Goal: Transaction & Acquisition: Purchase product/service

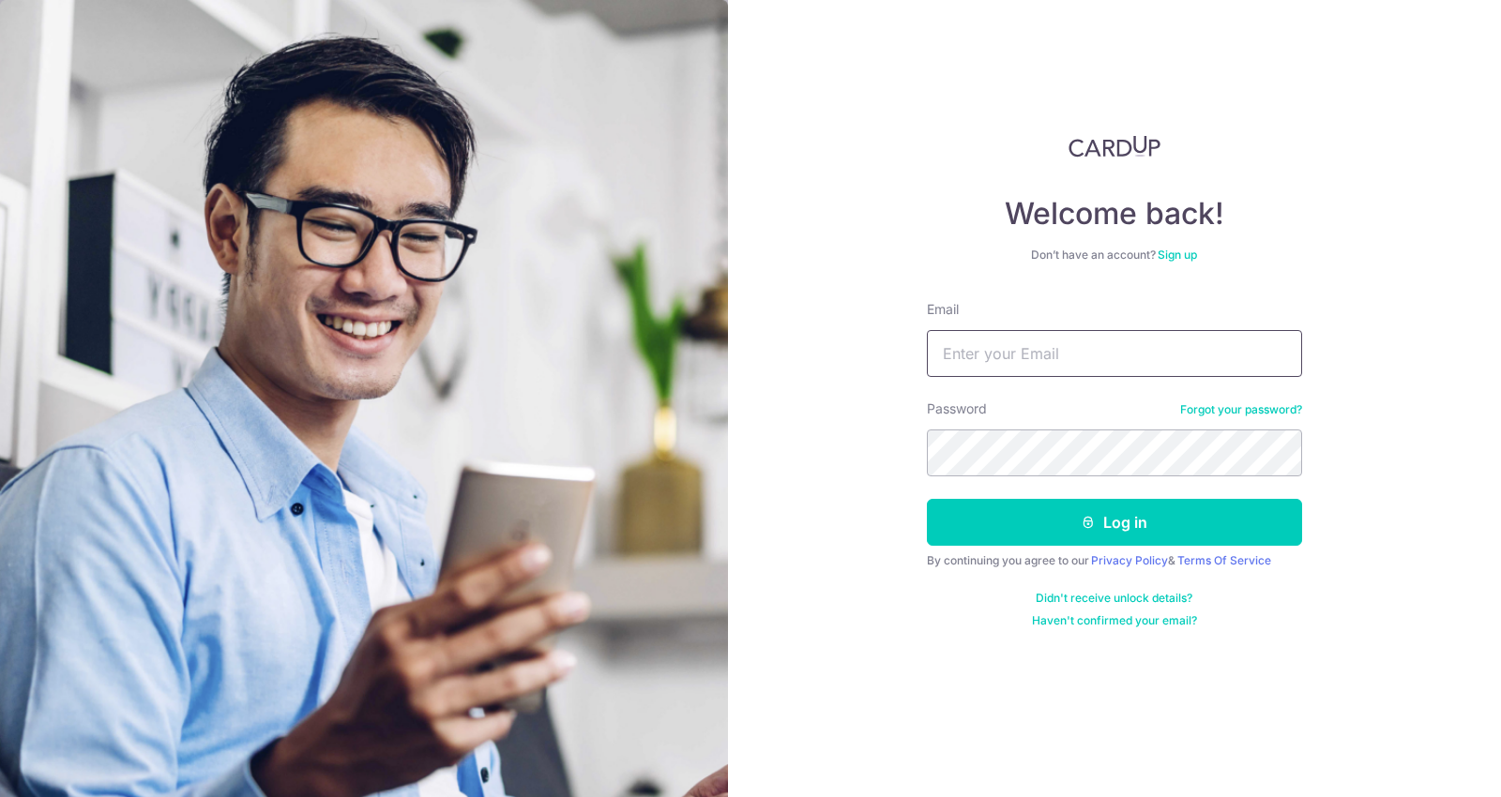
click at [966, 363] on input "Email" at bounding box center [1114, 353] width 375 height 47
type input "[EMAIL_ADDRESS][DOMAIN_NAME]"
click at [927, 499] on button "Log in" at bounding box center [1114, 522] width 375 height 47
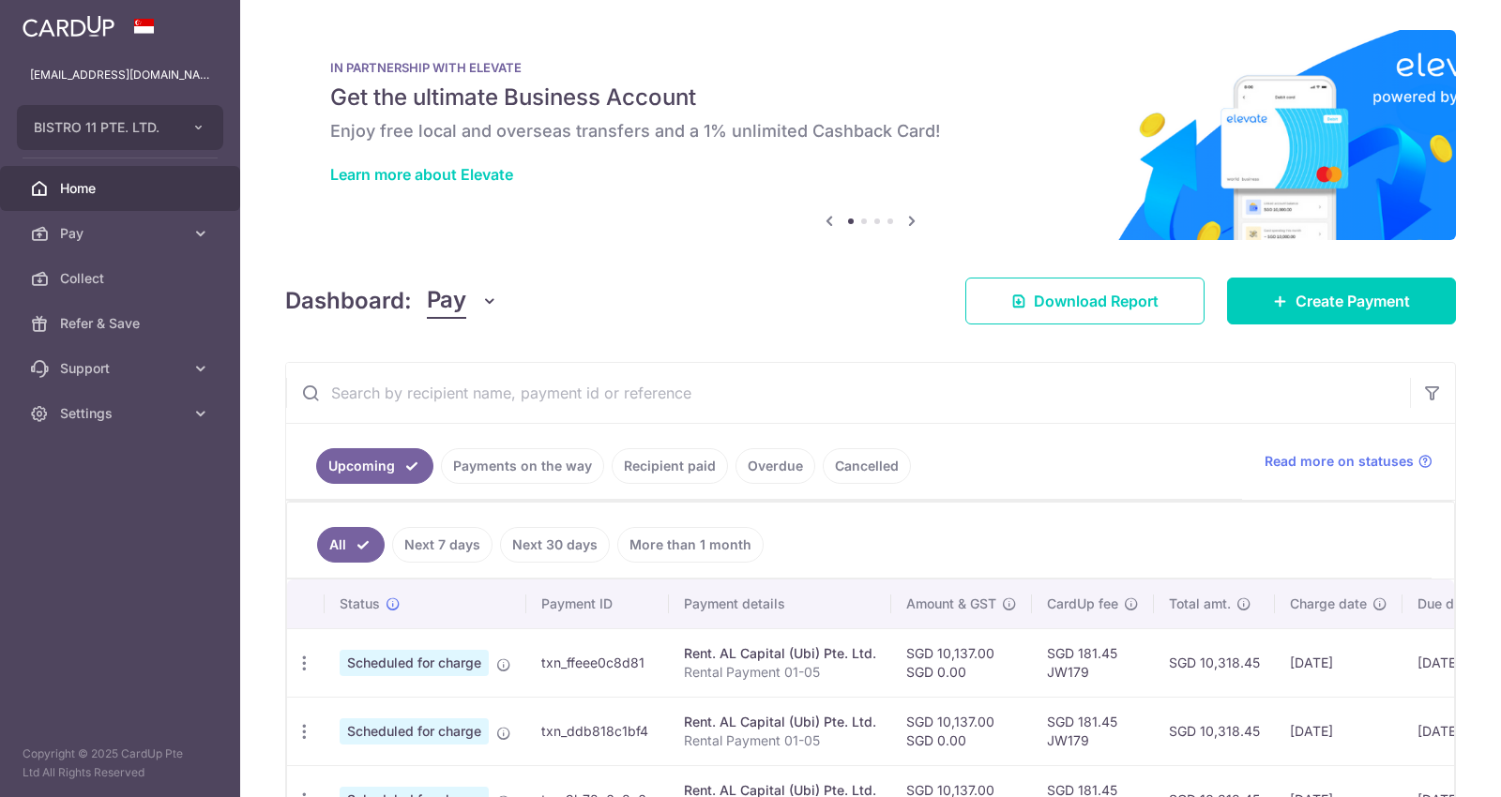
scroll to position [201, 0]
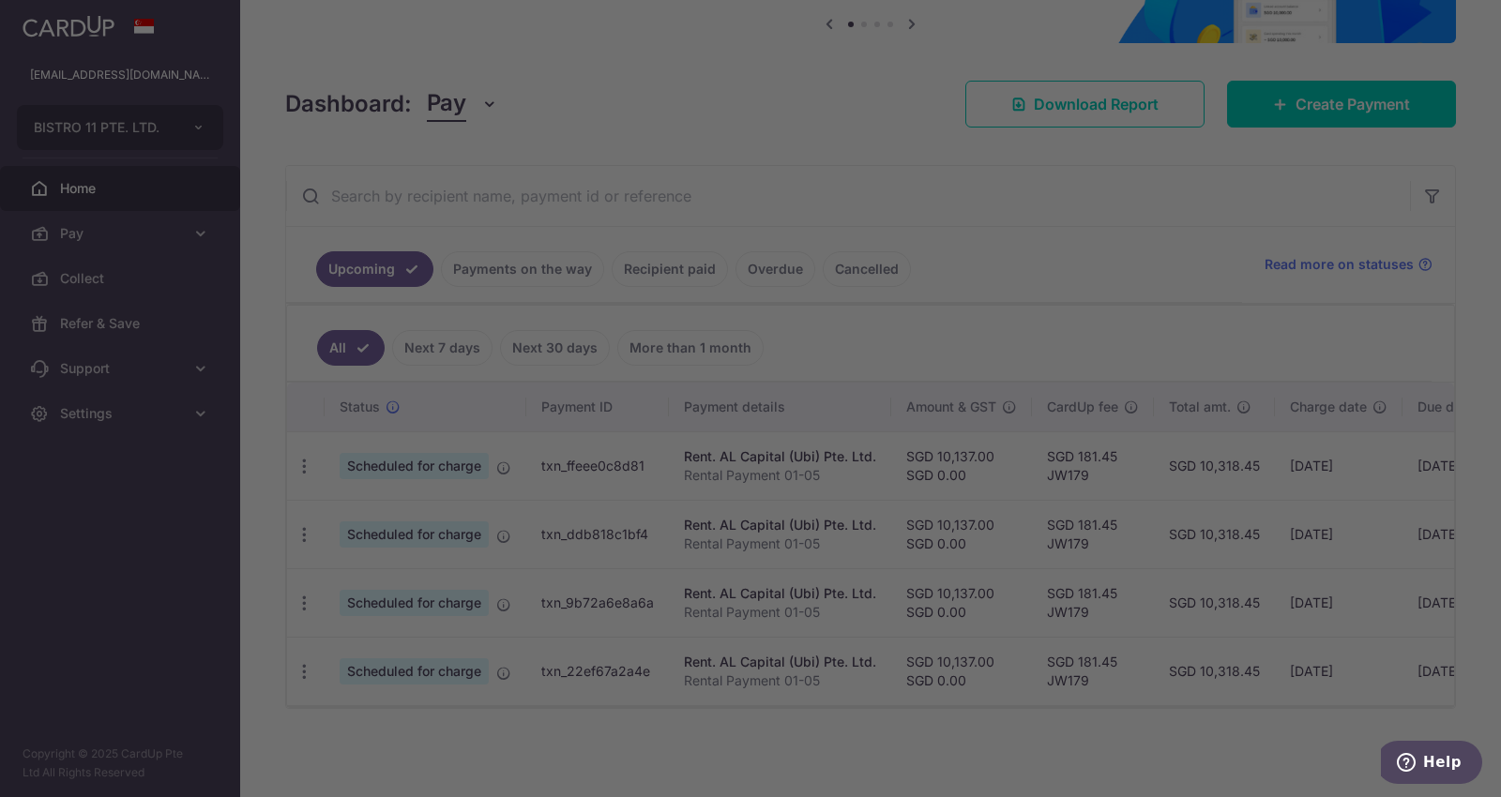
click at [1391, 91] on div at bounding box center [758, 403] width 1516 height 806
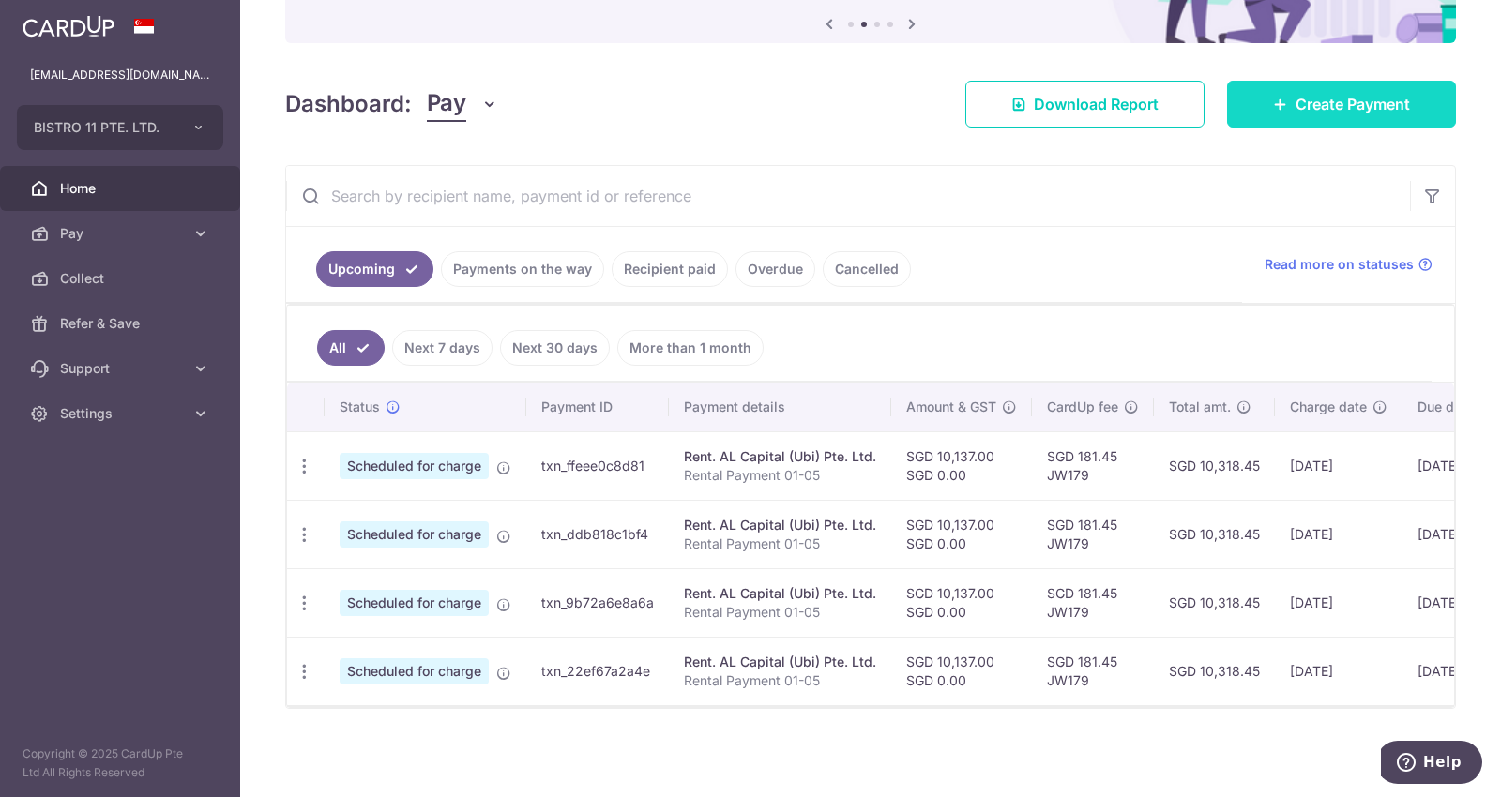
click at [1304, 97] on span "Create Payment" at bounding box center [1353, 104] width 114 height 23
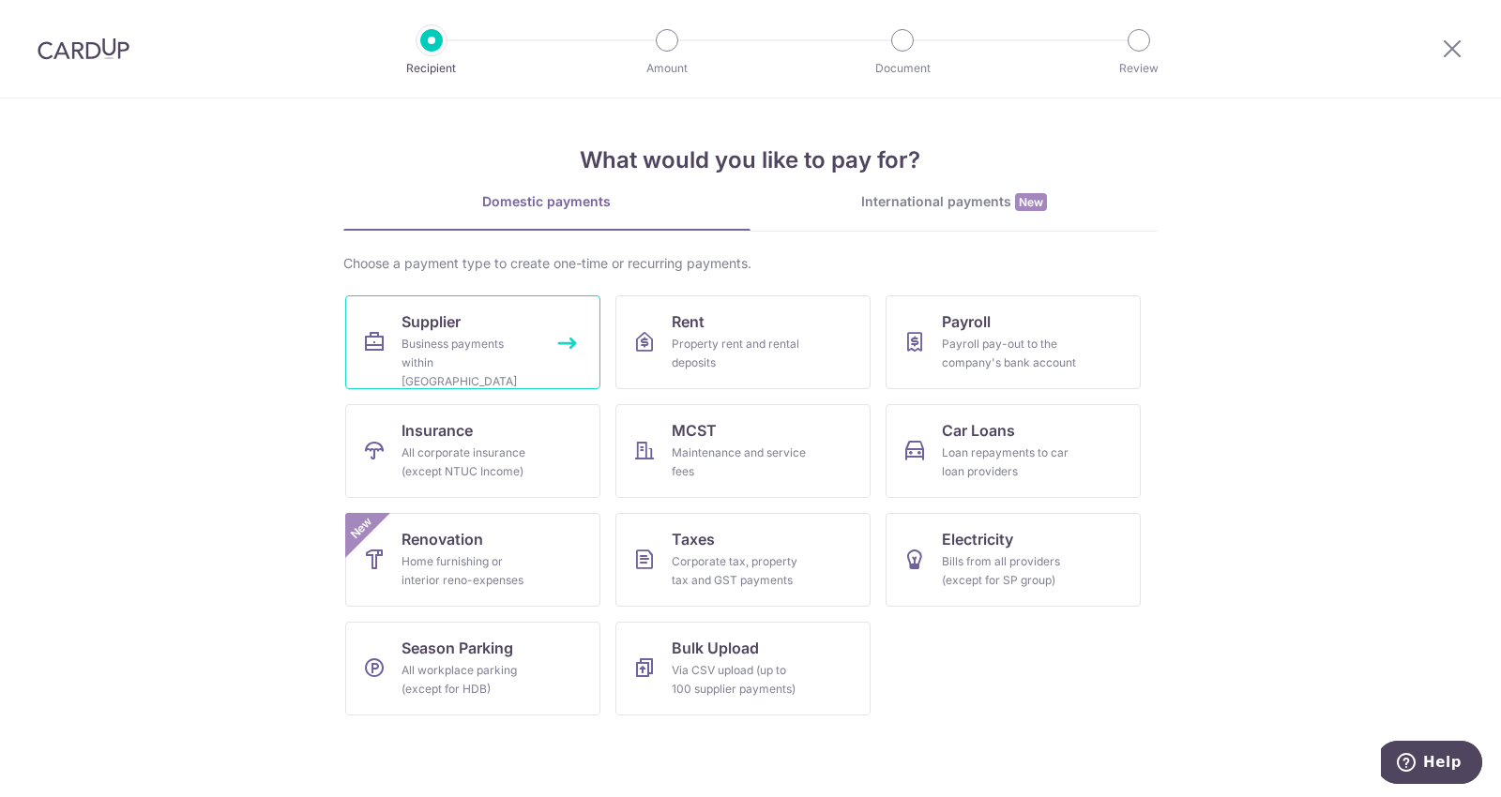
click at [439, 351] on div "Business payments within Singapore" at bounding box center [469, 363] width 135 height 56
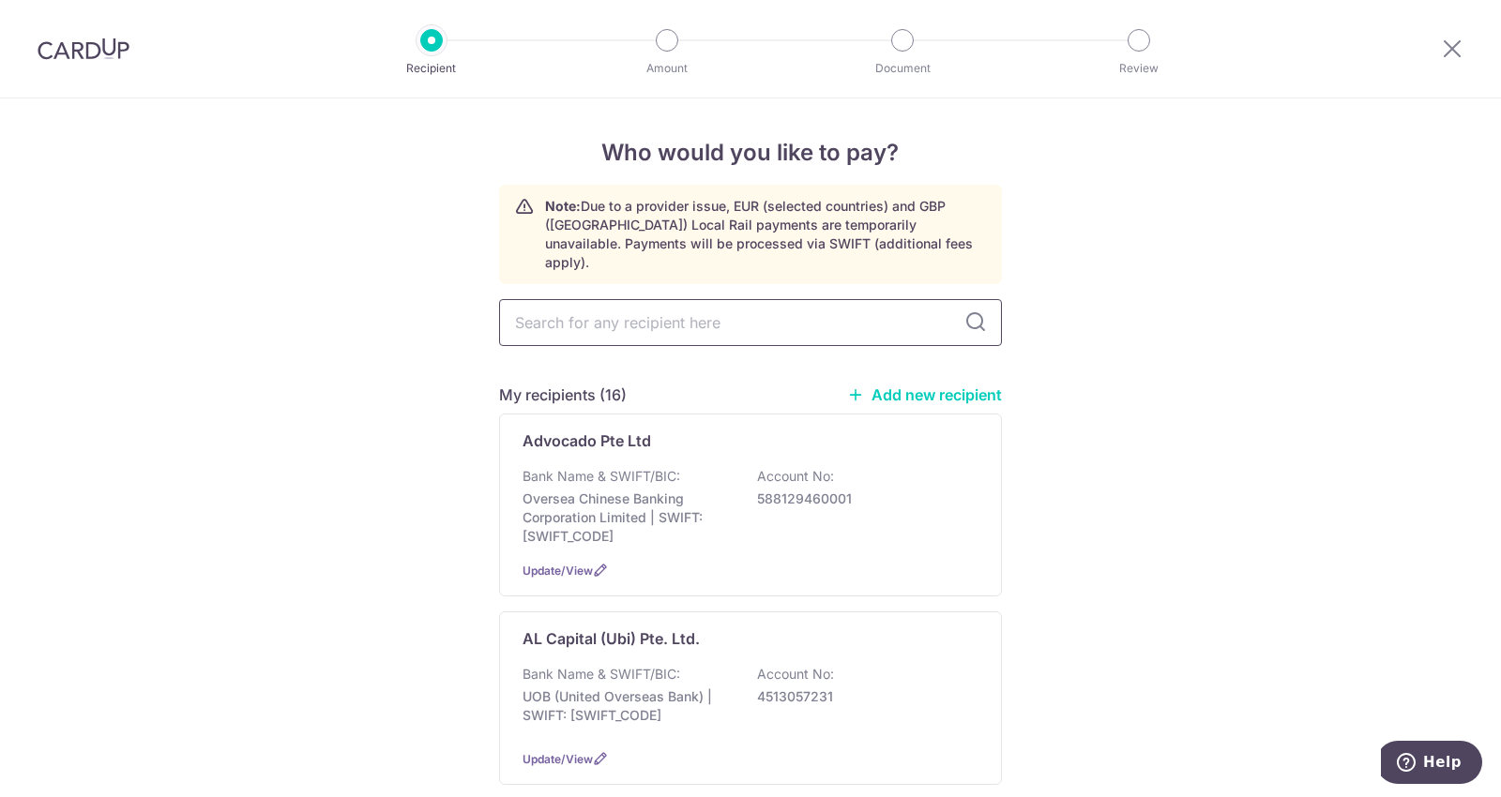
click at [631, 304] on input "text" at bounding box center [750, 322] width 503 height 47
type input "yeo eng"
click at [652, 628] on p "YEO ENG KOON LPG SUPPLY PTE LTD" at bounding box center [701, 639] width 356 height 23
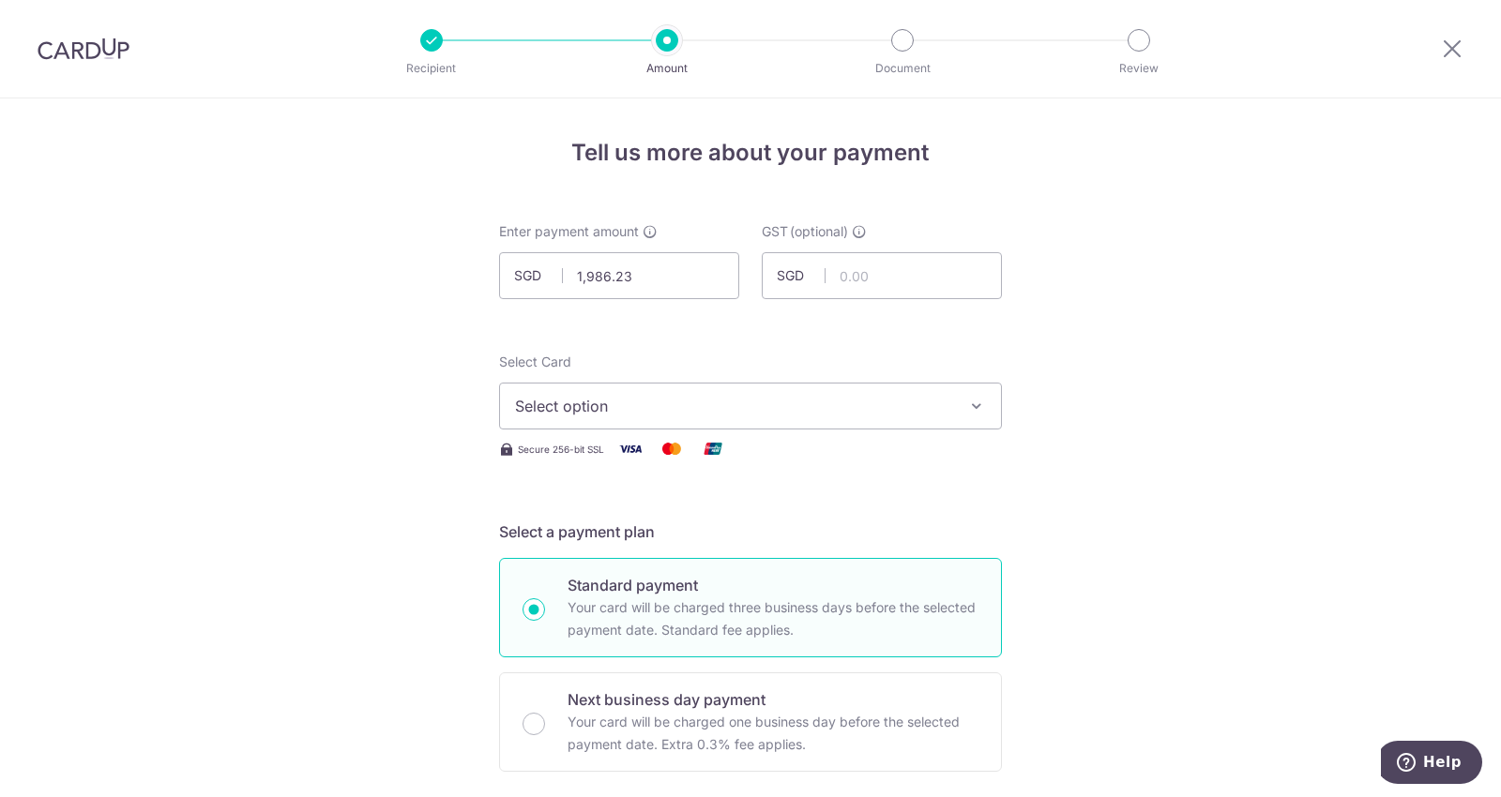
type input "1,986.23"
click at [701, 400] on span "Select option" at bounding box center [733, 406] width 437 height 23
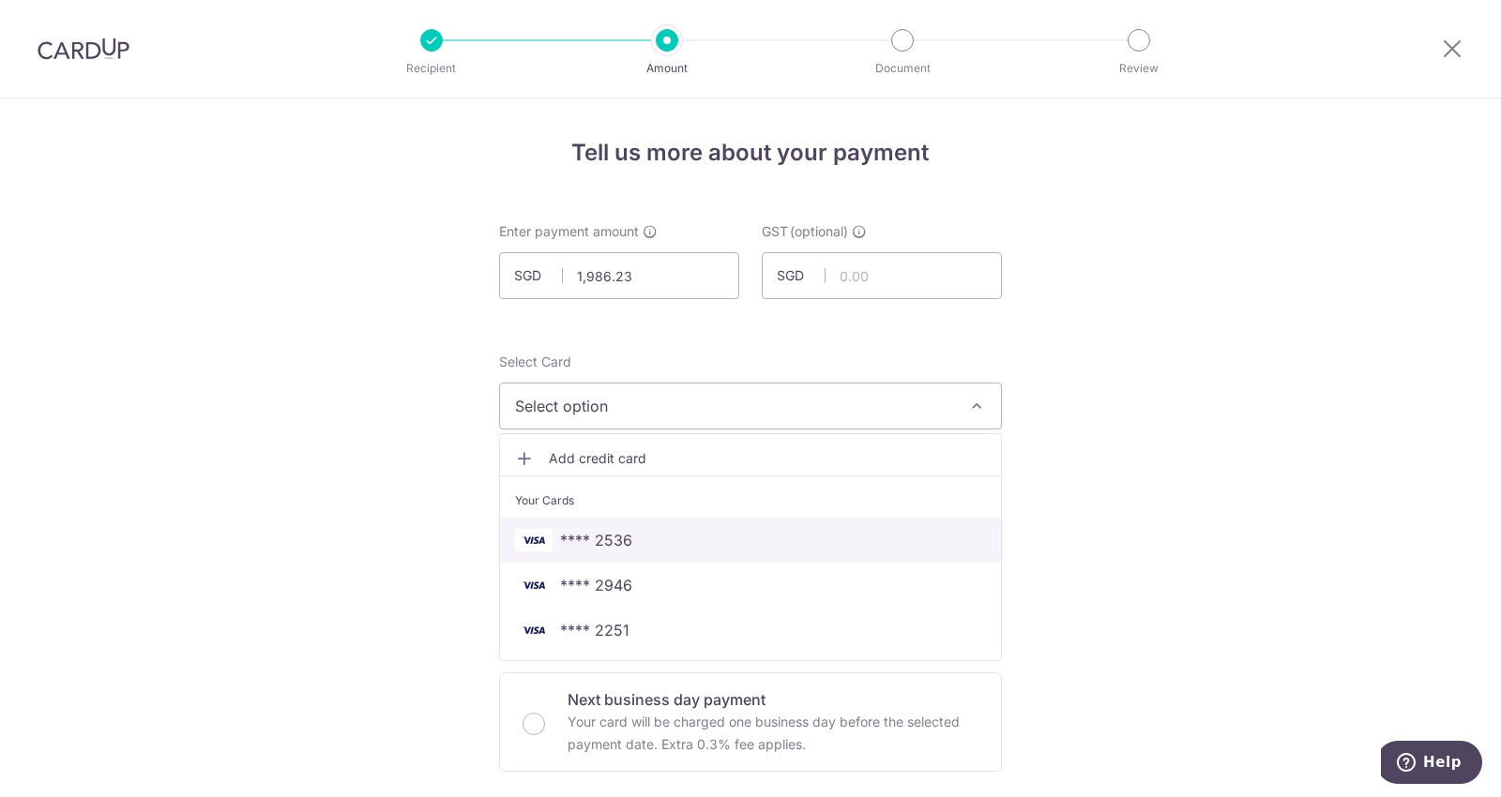
click at [629, 534] on span "**** 2536" at bounding box center [750, 540] width 471 height 23
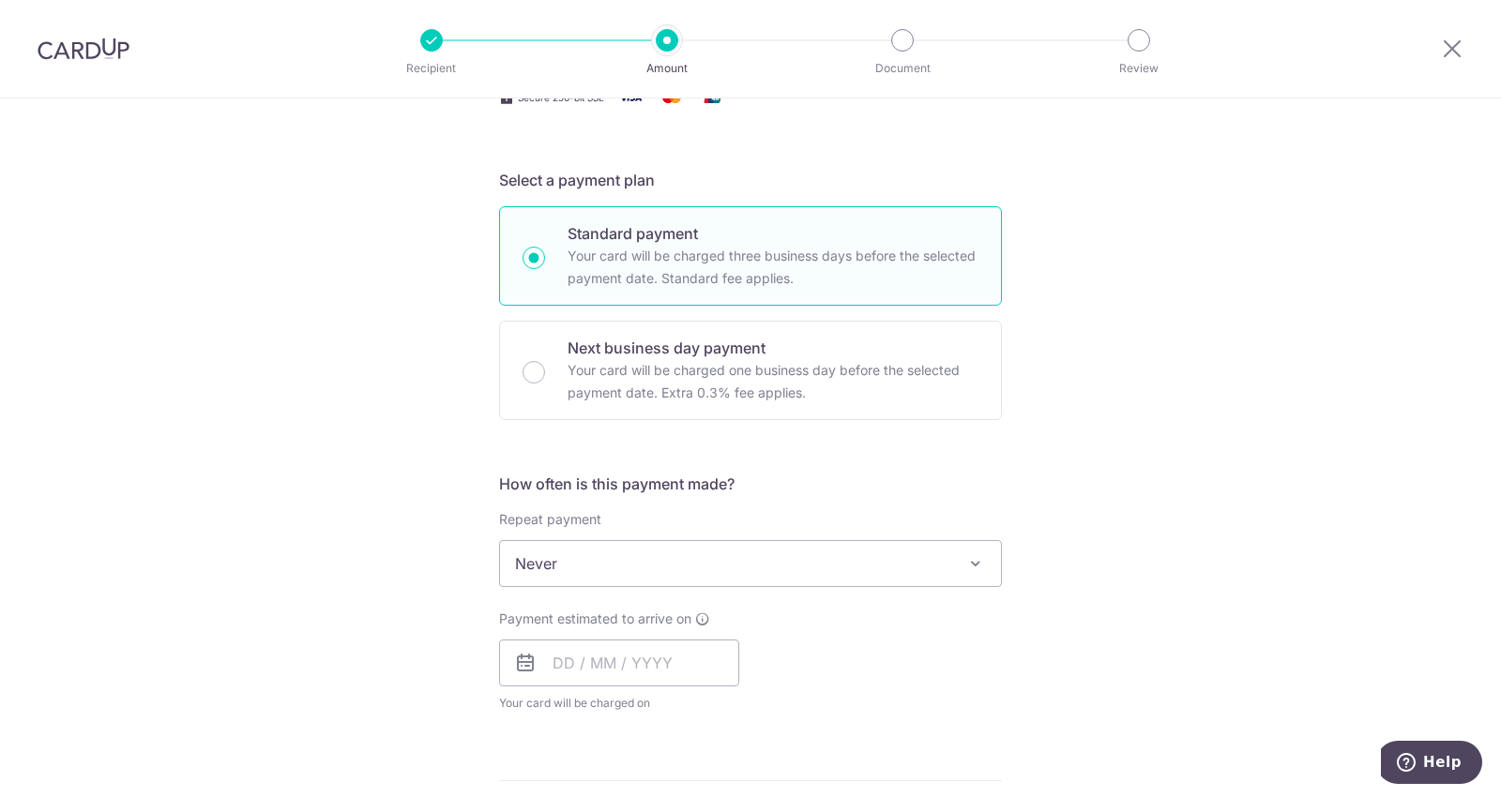
scroll to position [550, 0]
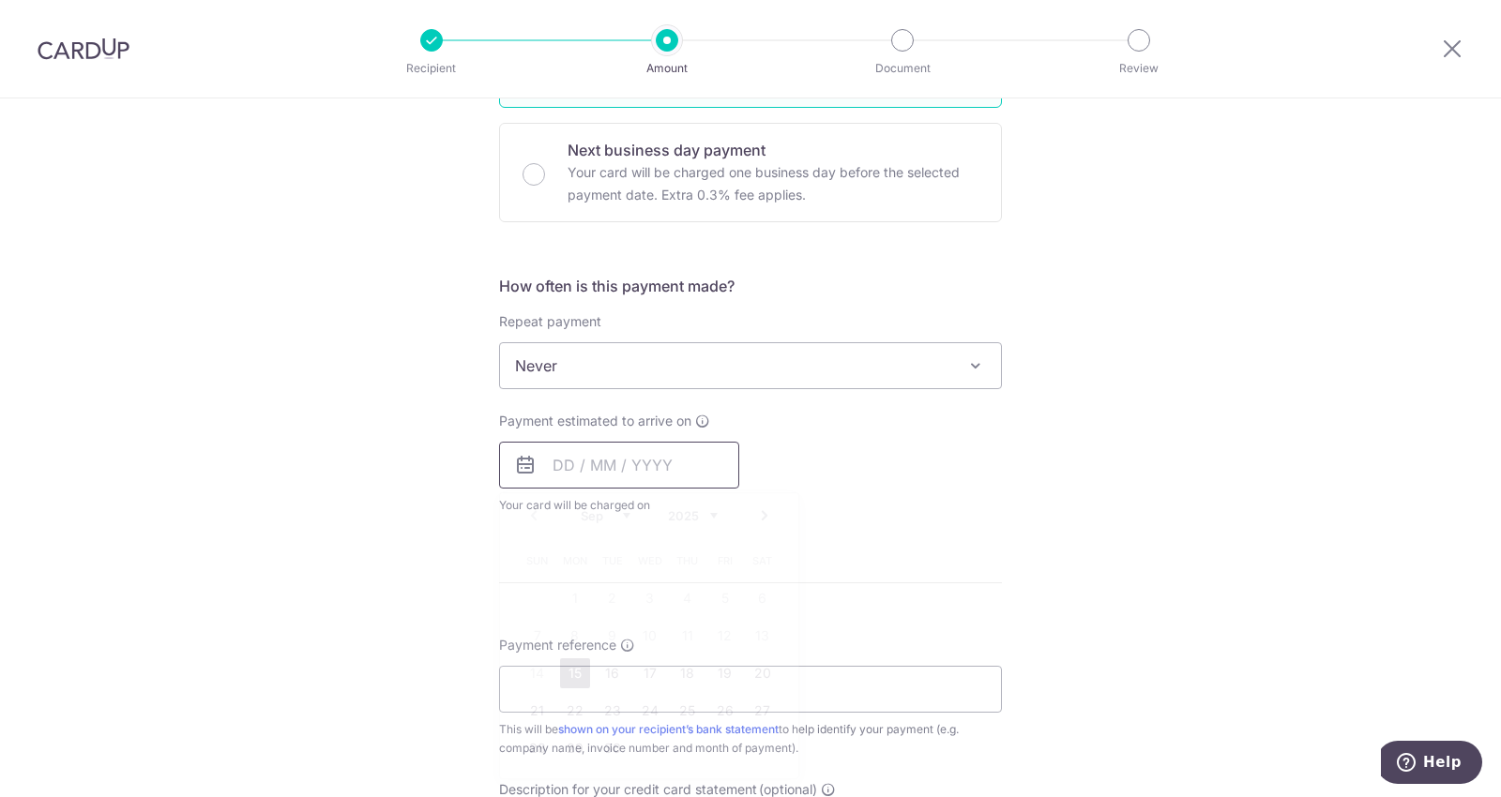
click at [611, 467] on input "text" at bounding box center [619, 465] width 240 height 47
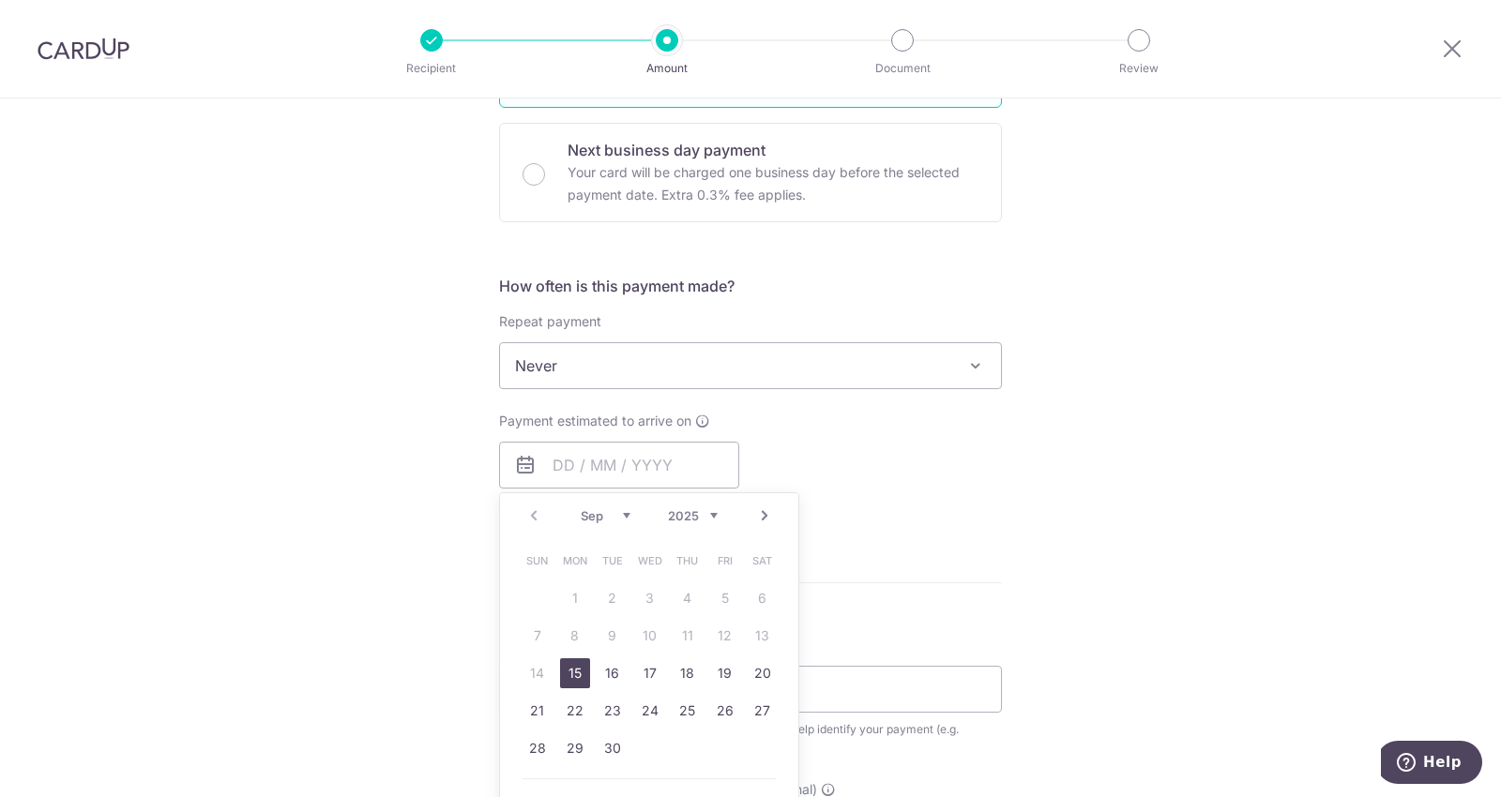
click at [568, 673] on link "15" at bounding box center [575, 674] width 30 height 30
type input "[DATE]"
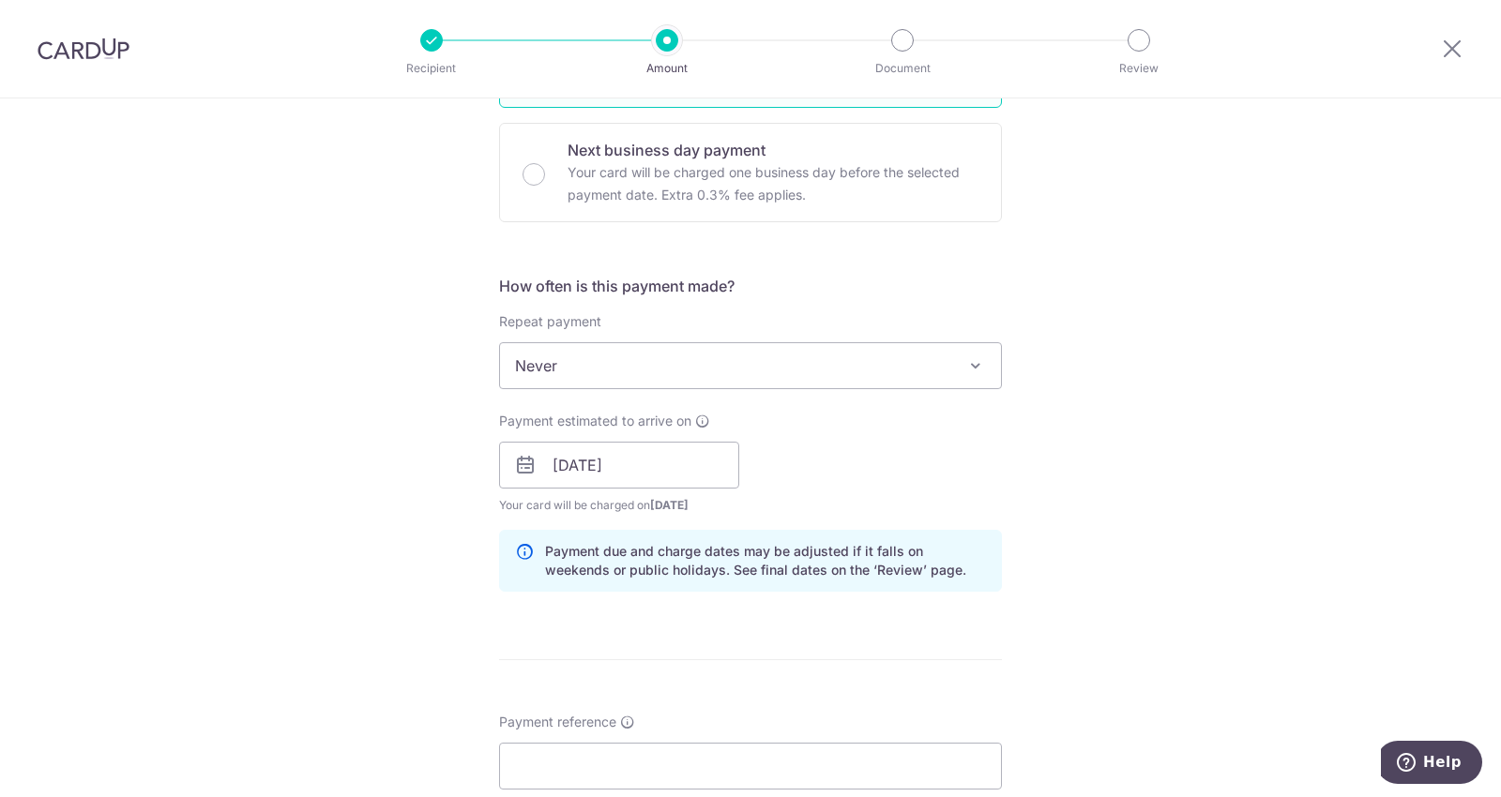
click at [1108, 415] on div "Tell us more about your payment Enter payment amount SGD 1,986.23 1986.23 GST (…" at bounding box center [750, 499] width 1501 height 1900
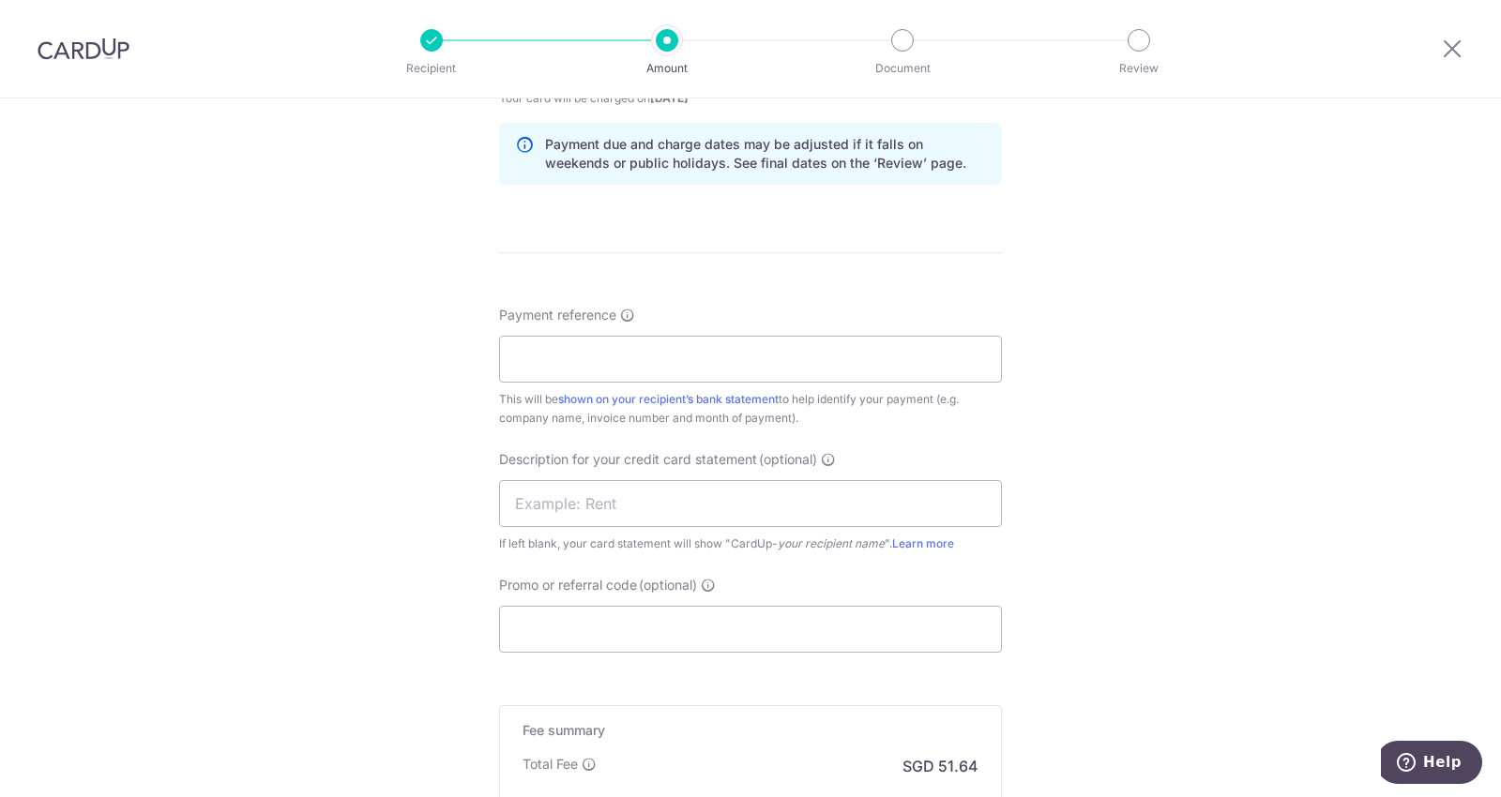
scroll to position [966, 0]
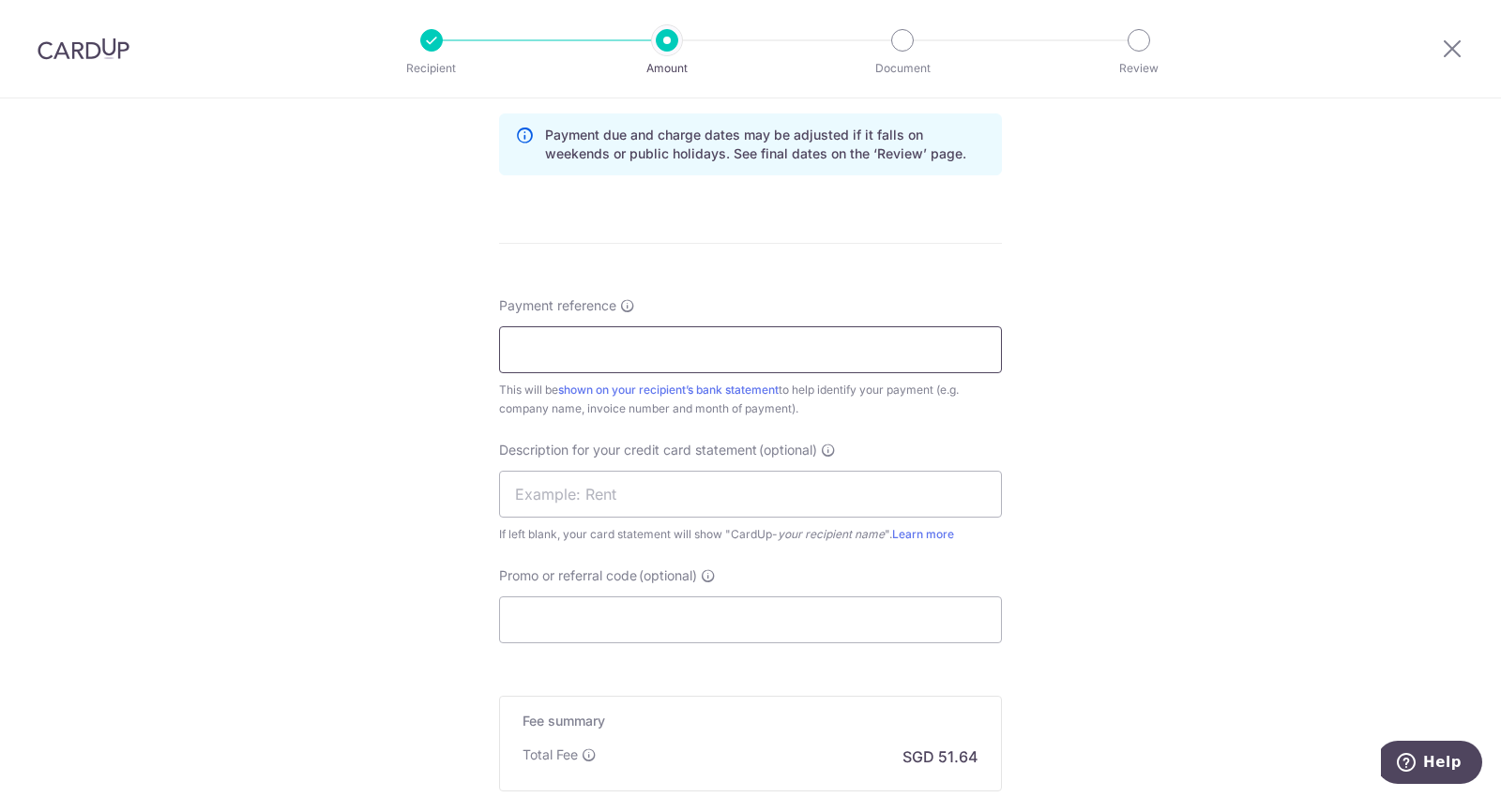
click at [620, 327] on input "Payment reference" at bounding box center [750, 349] width 503 height 47
paste input "IM2500183"
type input "IM2500183"
paste input "IM2500183"
click at [544, 497] on input "IM2500183" at bounding box center [750, 494] width 503 height 47
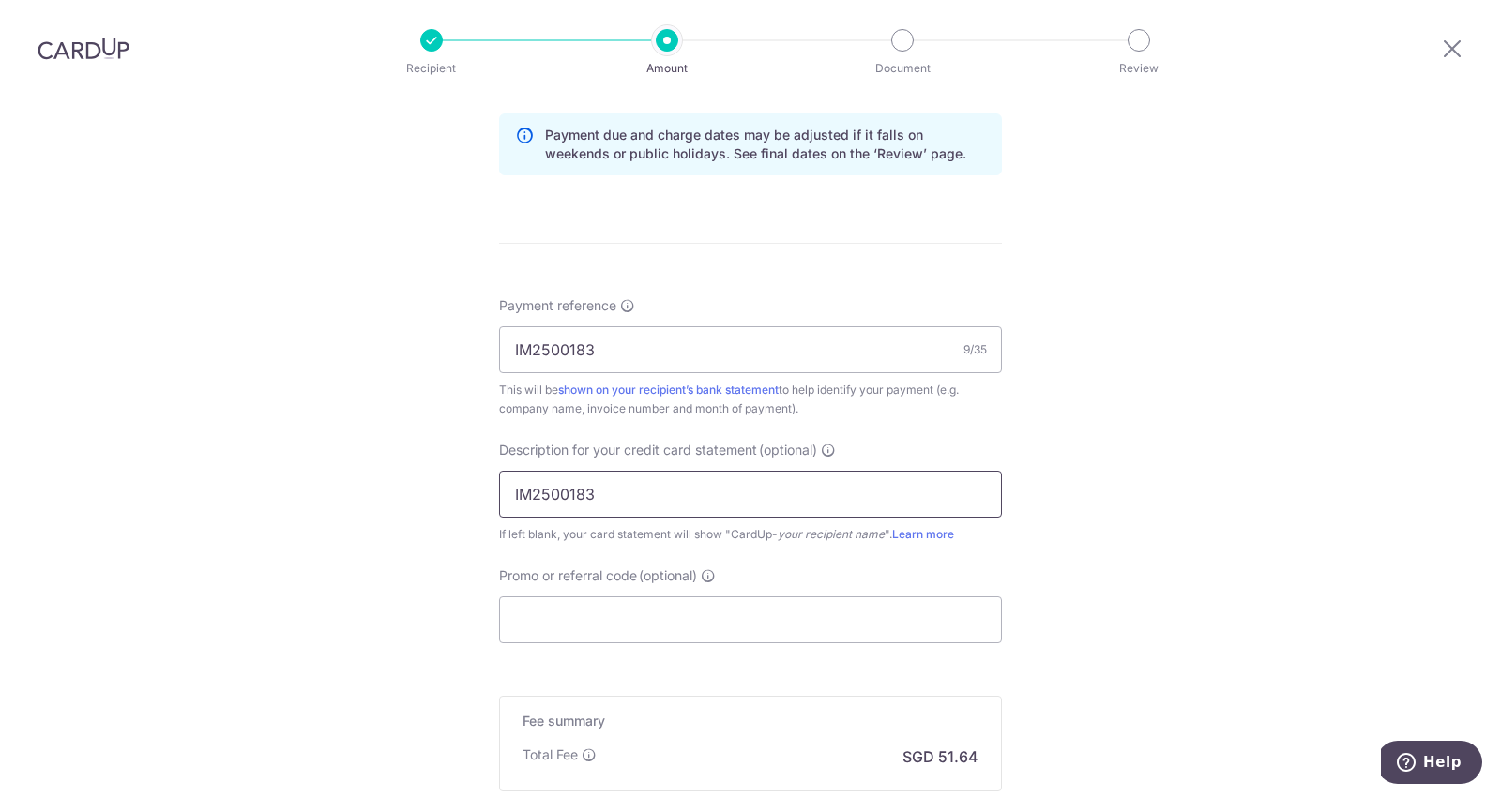
type input "IM2500183"
click at [541, 610] on input "Promo or referral code (optional)" at bounding box center [750, 620] width 503 height 47
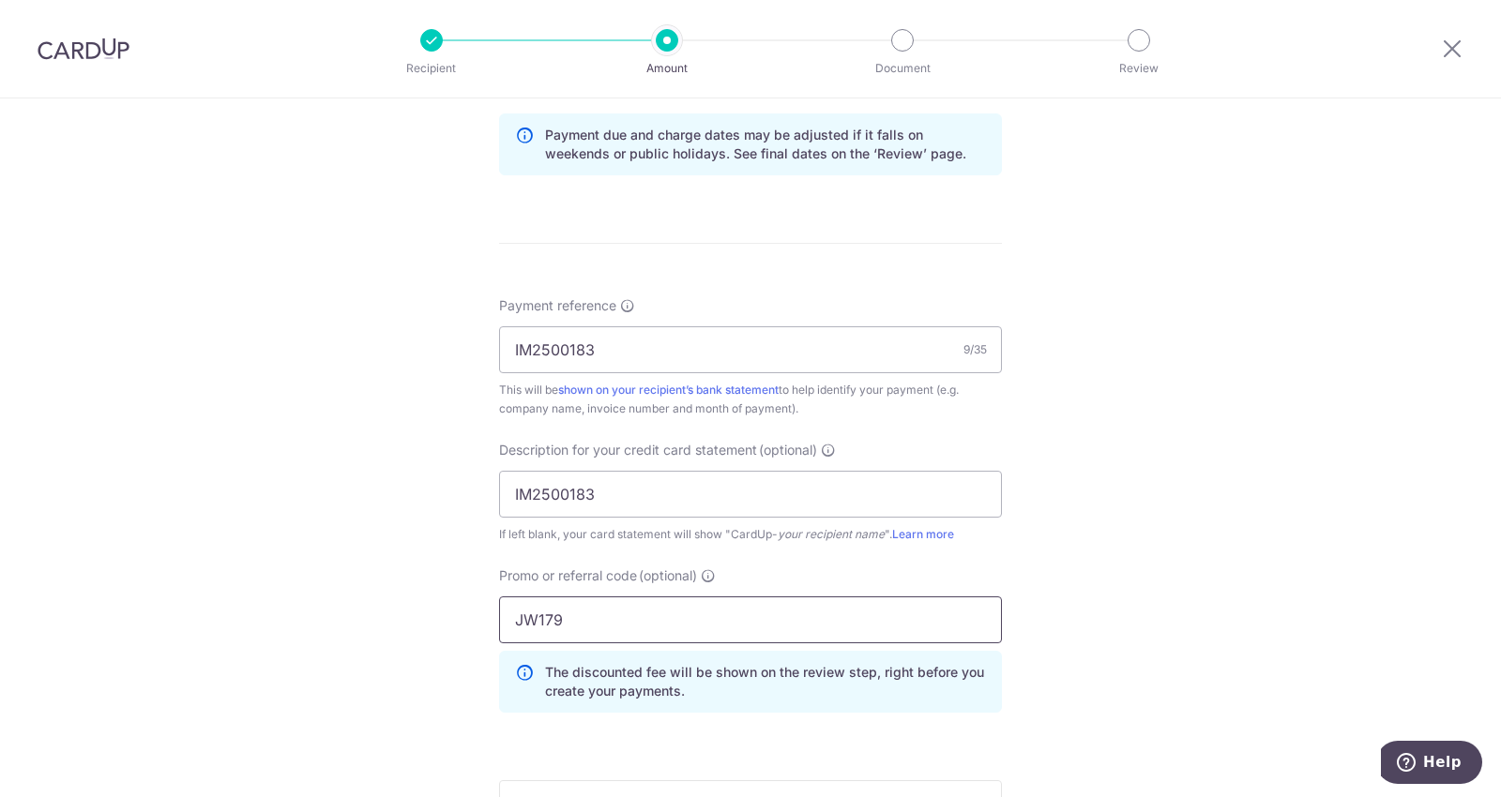
scroll to position [1281, 0]
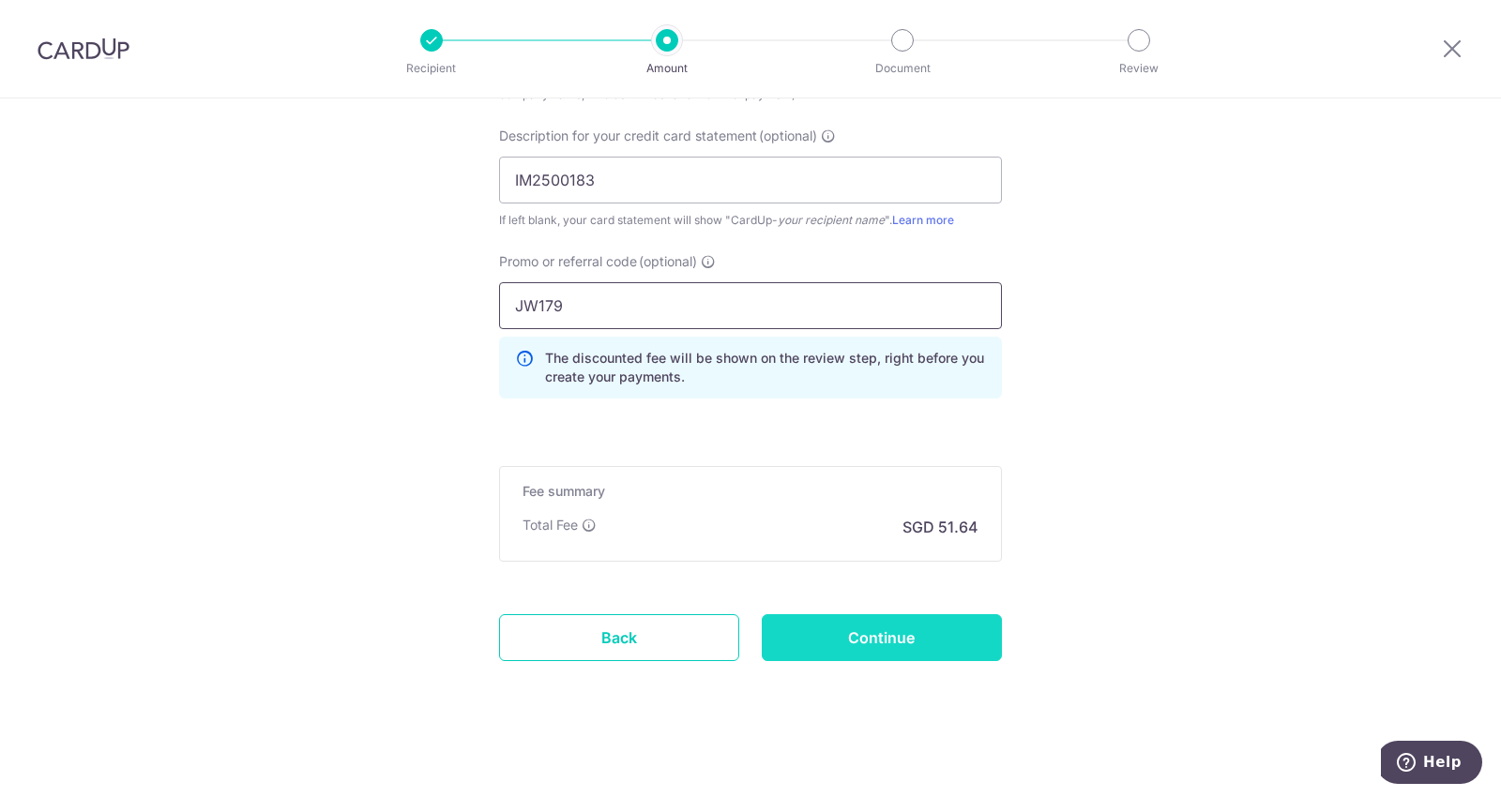
type input "JW179"
click at [886, 635] on input "Continue" at bounding box center [882, 637] width 240 height 47
type input "Create Schedule"
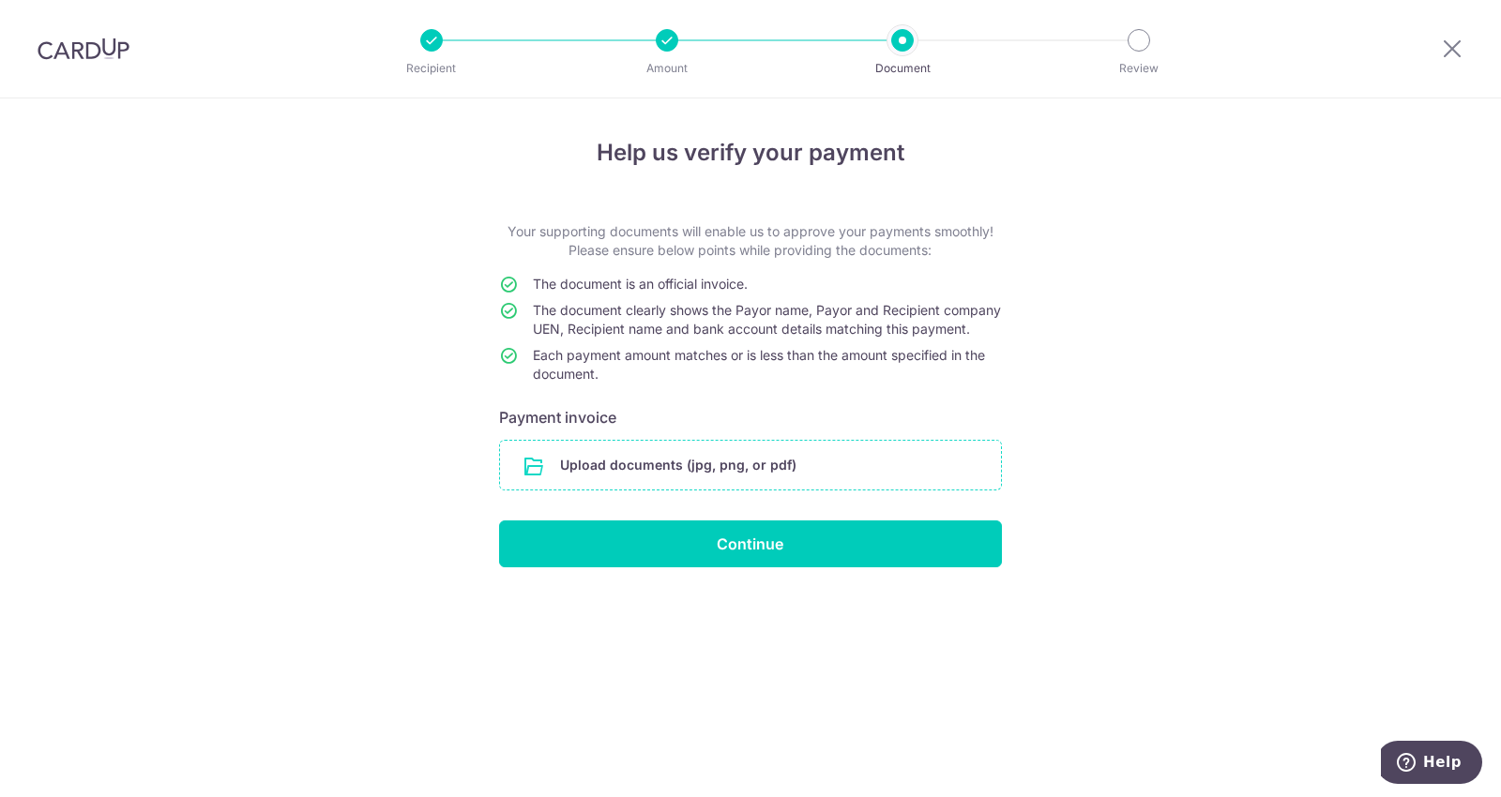
click at [685, 469] on input "file" at bounding box center [750, 465] width 501 height 49
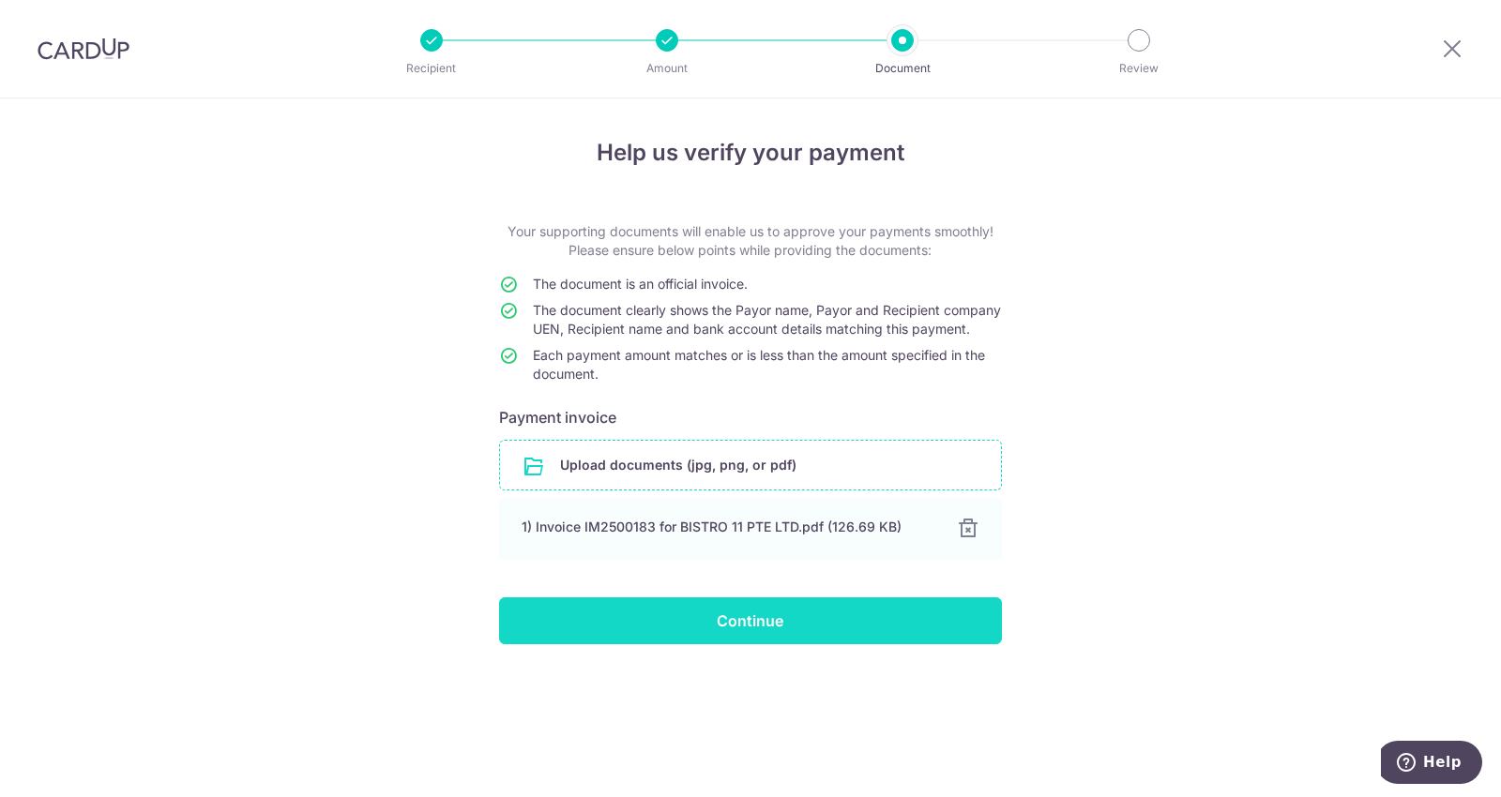
click at [735, 644] on input "Continue" at bounding box center [750, 621] width 503 height 47
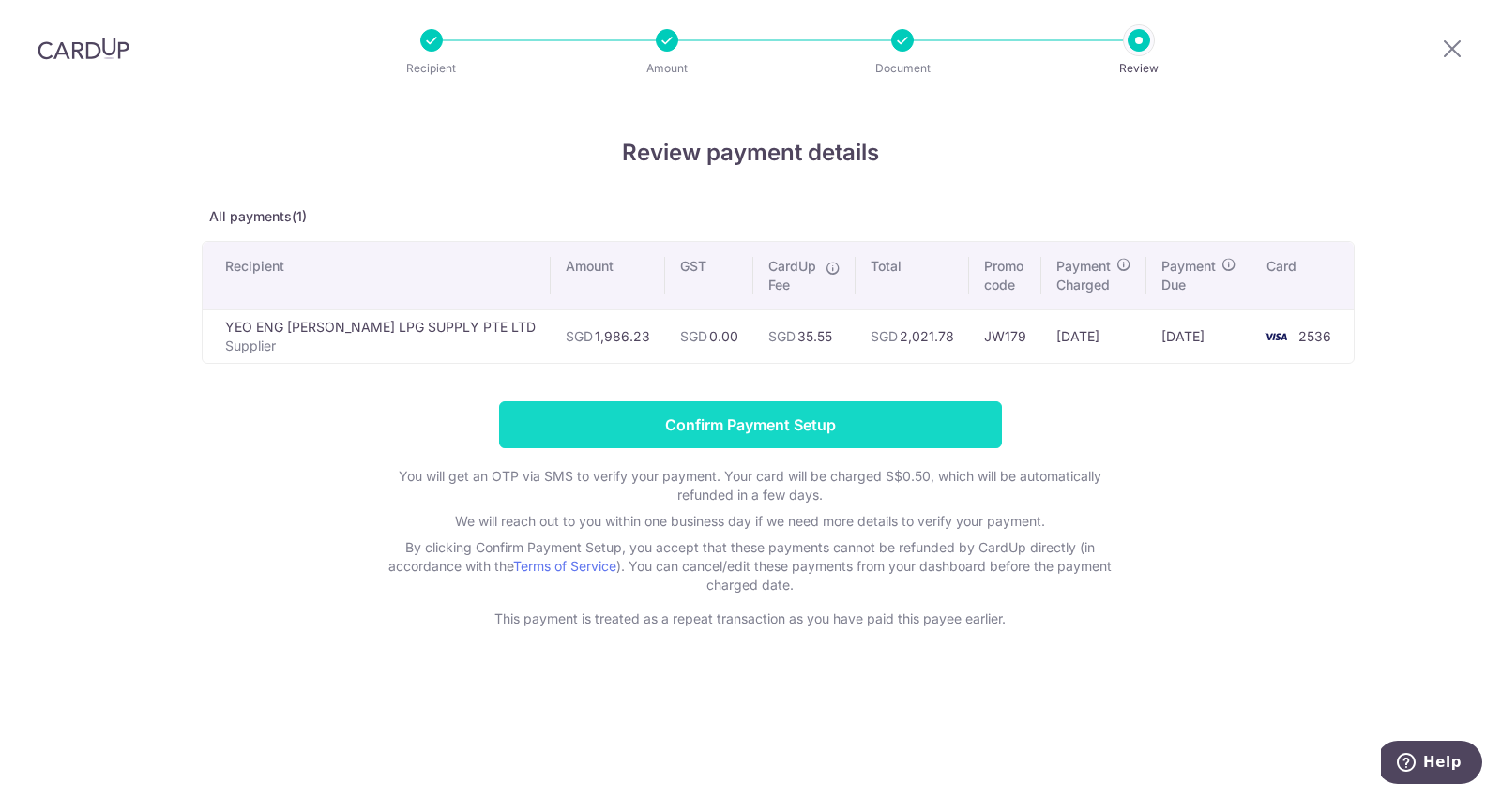
click at [858, 423] on input "Confirm Payment Setup" at bounding box center [750, 425] width 503 height 47
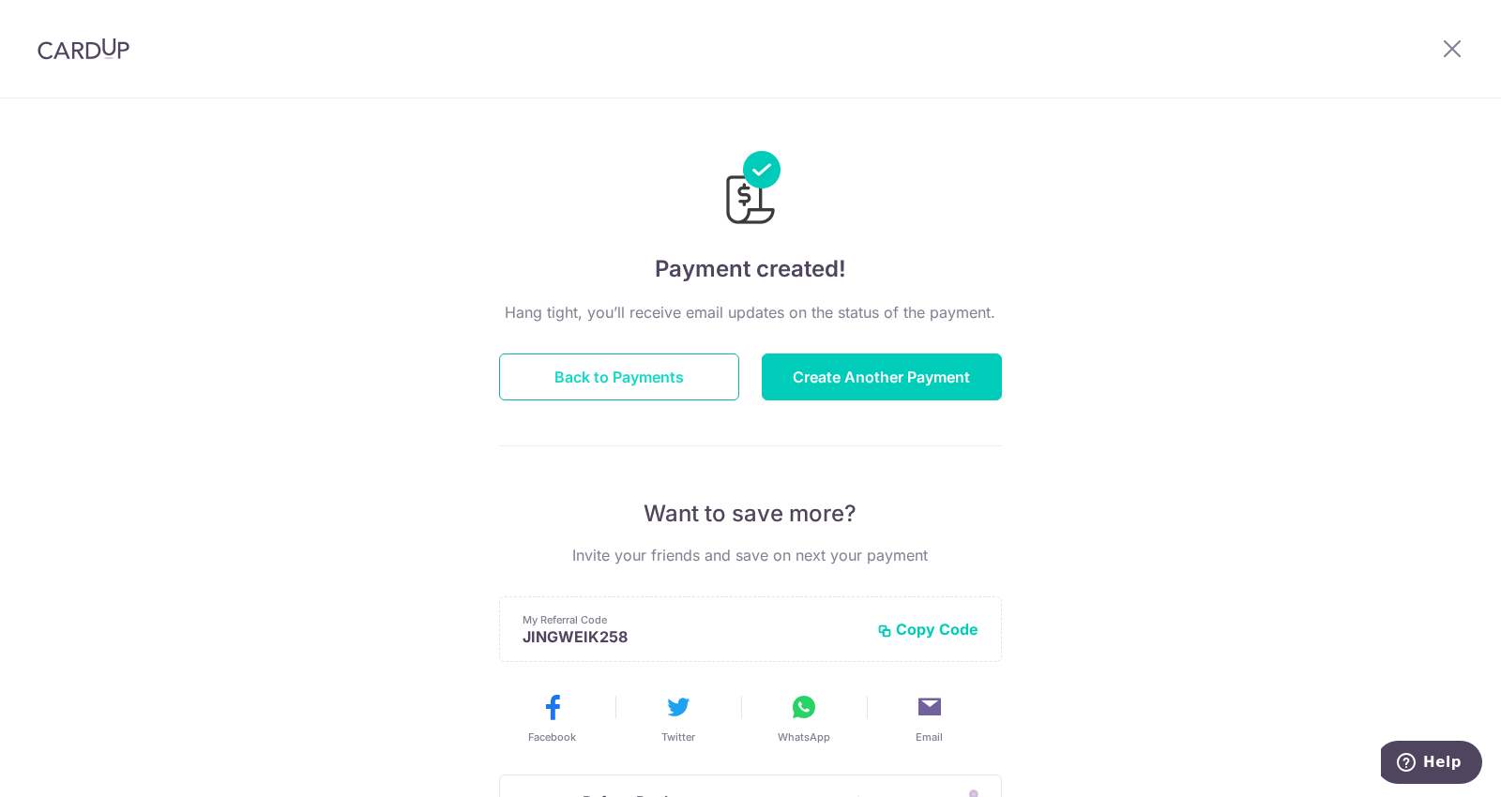
click at [647, 387] on button "Back to Payments" at bounding box center [619, 377] width 240 height 47
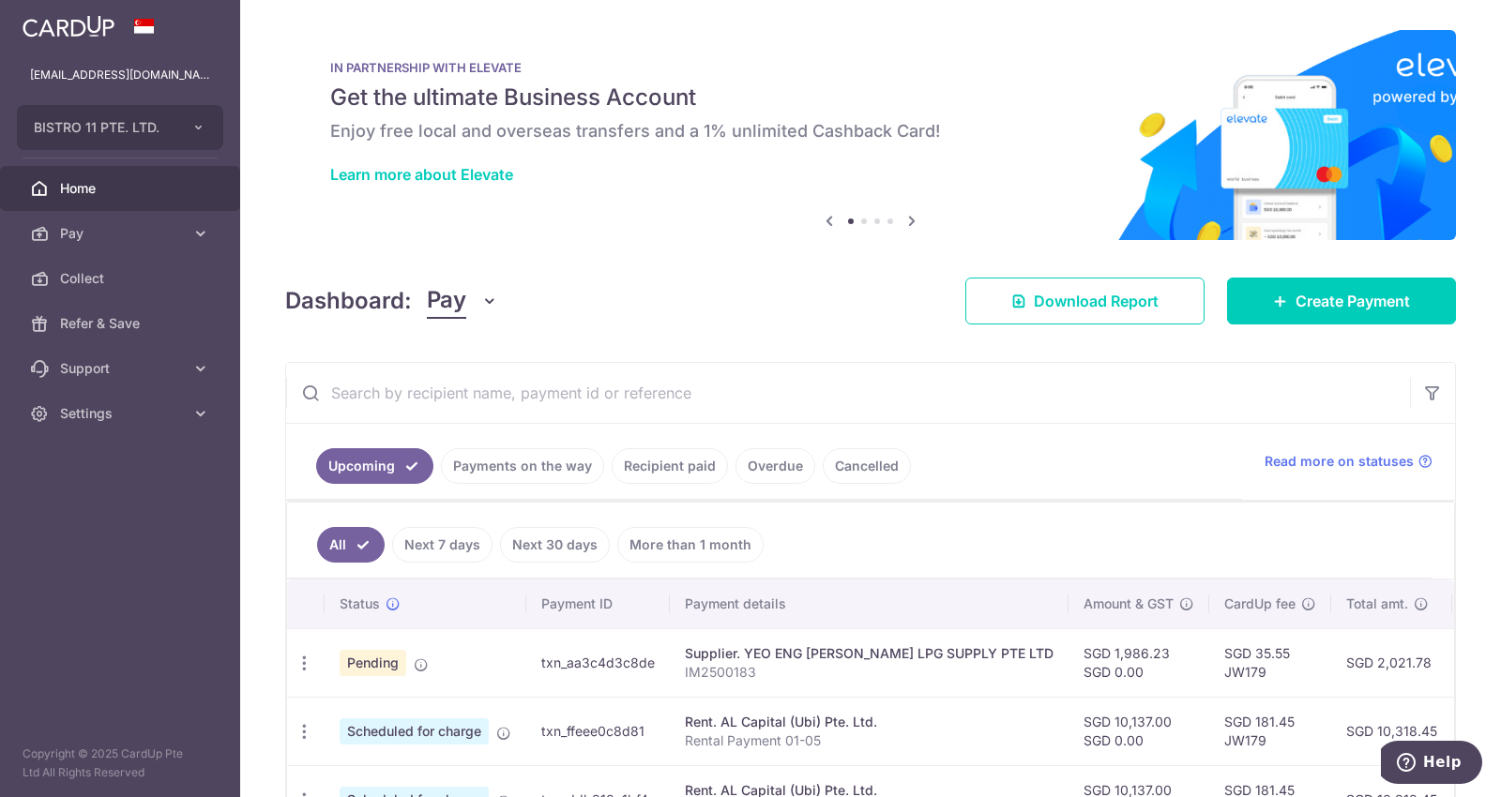
click at [647, 387] on input "text" at bounding box center [848, 393] width 1124 height 60
